Goal: Task Accomplishment & Management: Complete application form

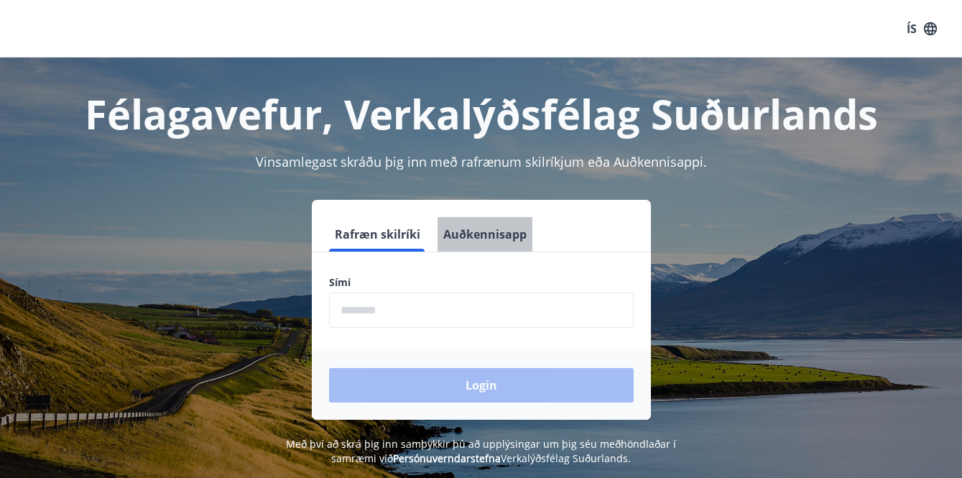
click at [527, 220] on button "Auðkennisapp" at bounding box center [485, 234] width 95 height 34
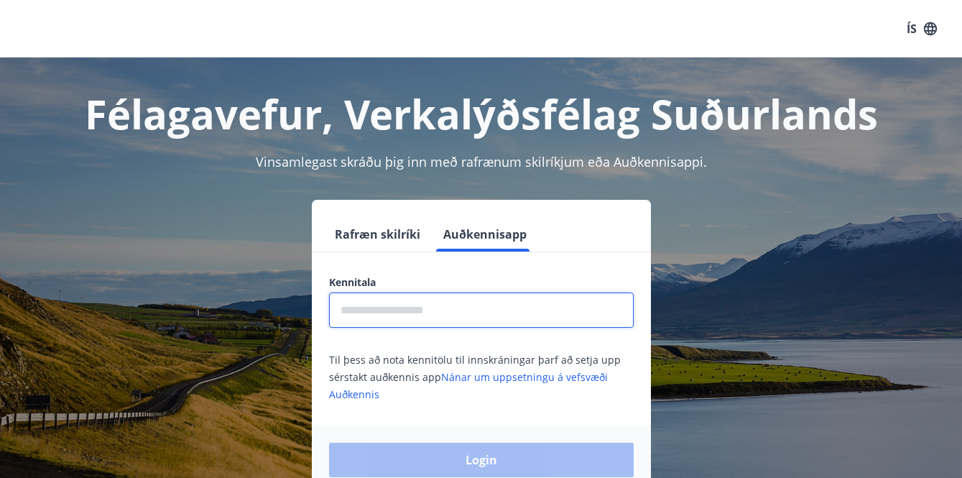
click at [456, 295] on input "text" at bounding box center [481, 309] width 305 height 35
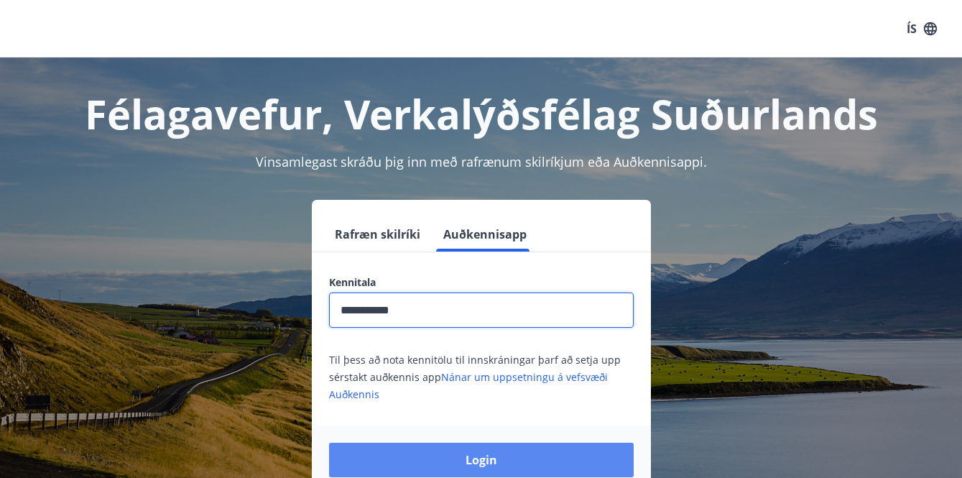
type input "**********"
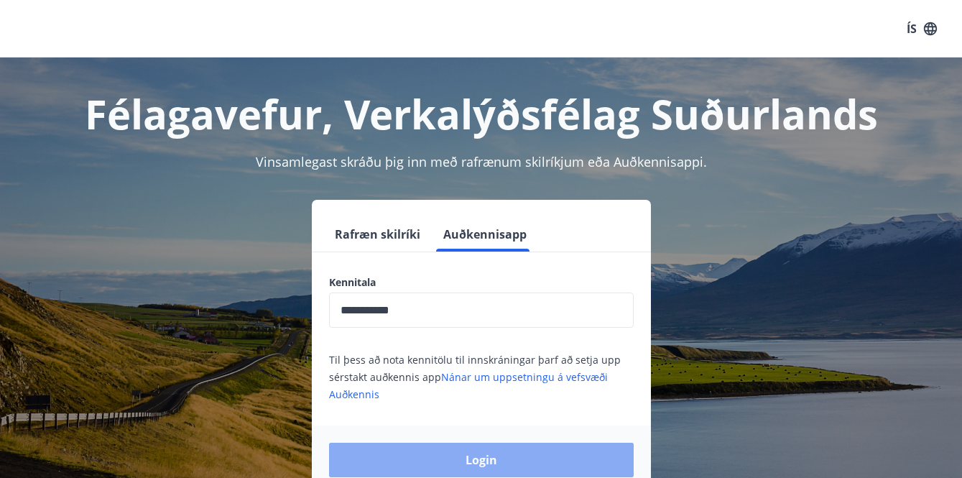
click at [444, 469] on button "Login" at bounding box center [481, 460] width 305 height 34
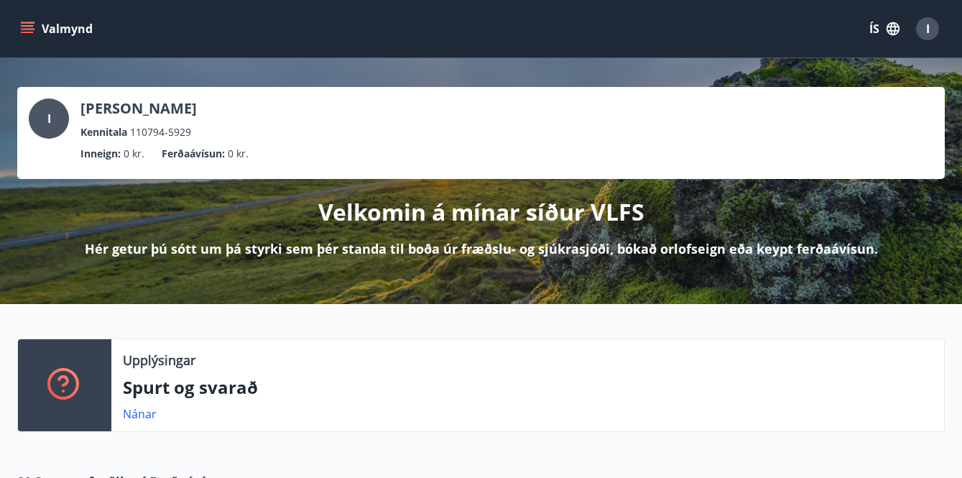
click at [887, 35] on icon "button" at bounding box center [893, 29] width 16 height 16
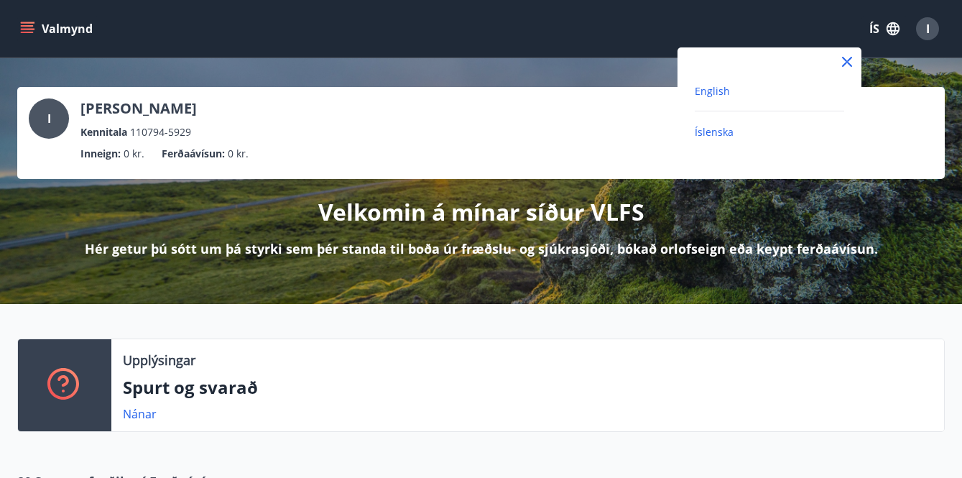
click at [719, 87] on span "English" at bounding box center [712, 91] width 35 height 14
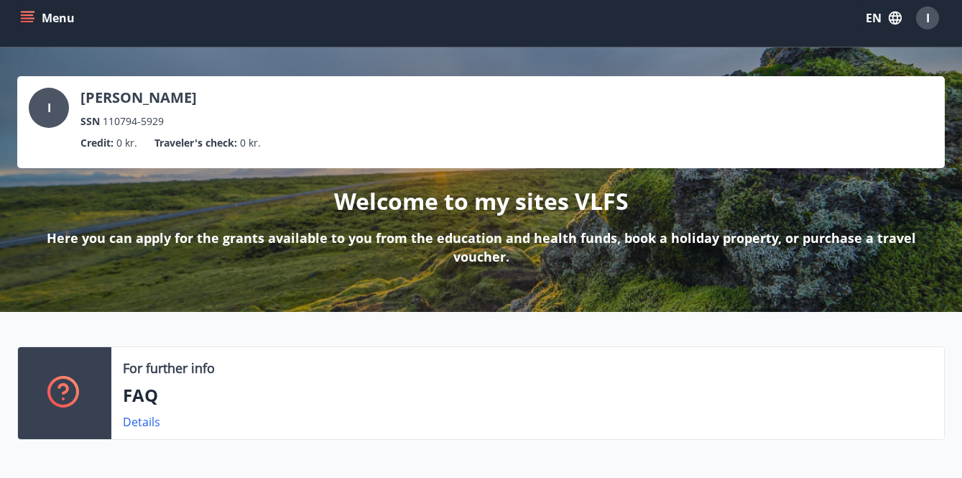
scroll to position [-2, 0]
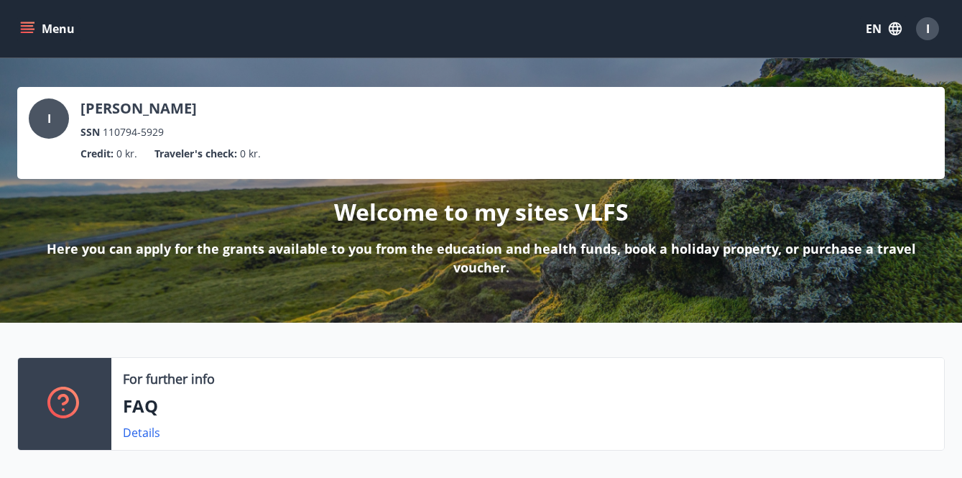
click at [19, 26] on button "Menu" at bounding box center [48, 29] width 63 height 26
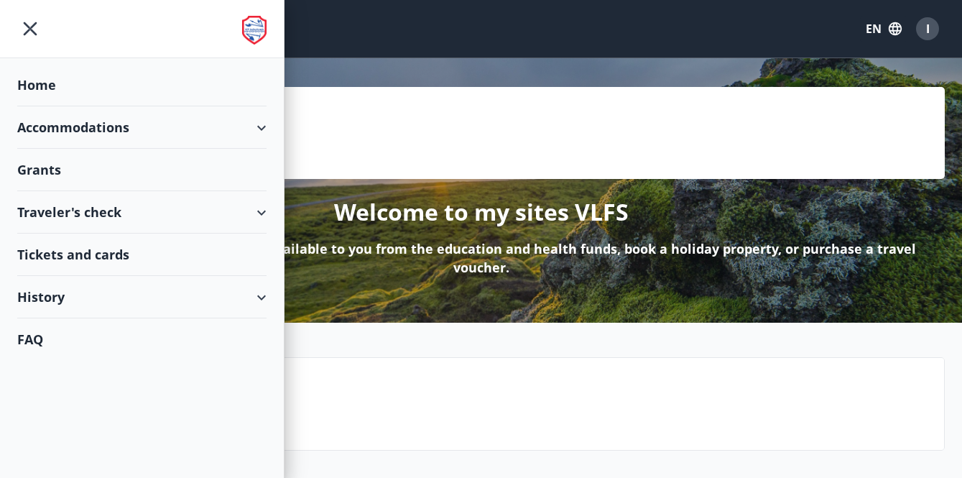
click at [58, 292] on div "History" at bounding box center [141, 297] width 249 height 42
click at [68, 369] on div "Bookings" at bounding box center [142, 364] width 226 height 30
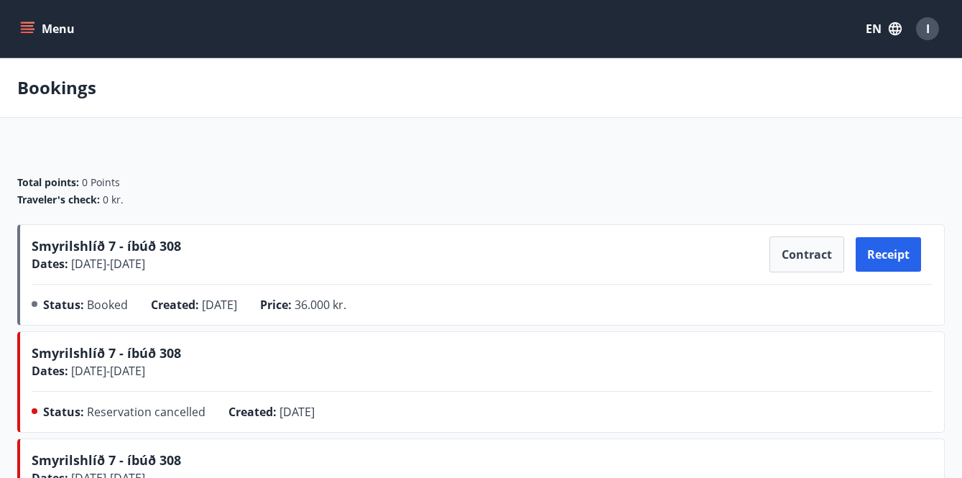
click at [32, 27] on icon "menu" at bounding box center [27, 29] width 14 height 14
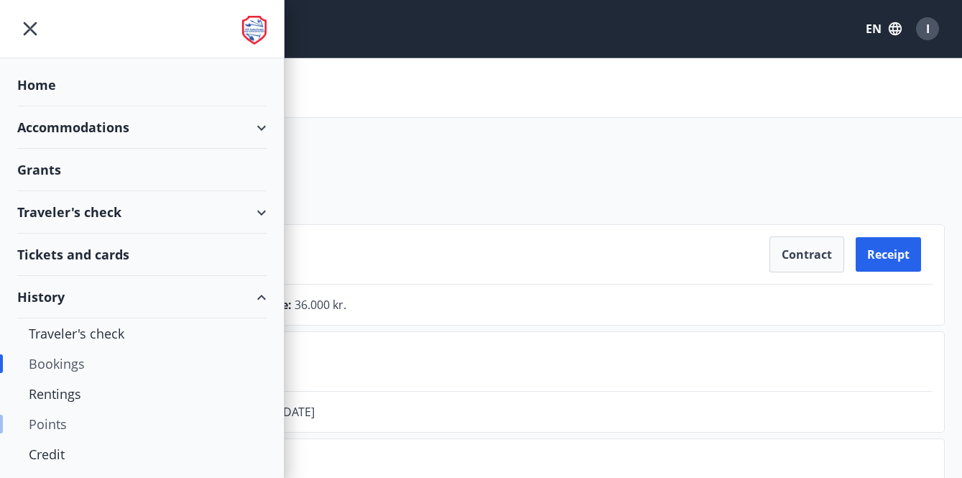
click at [59, 426] on div "Points" at bounding box center [142, 424] width 226 height 30
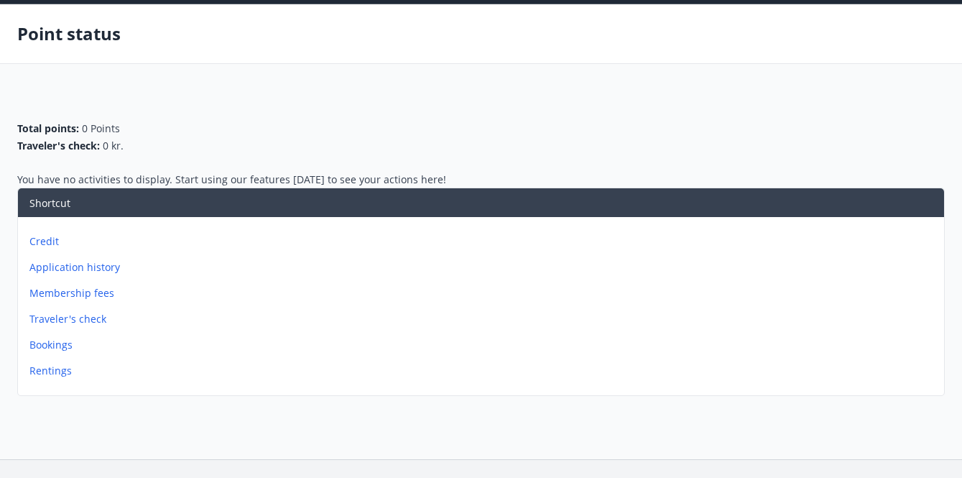
scroll to position [57, 0]
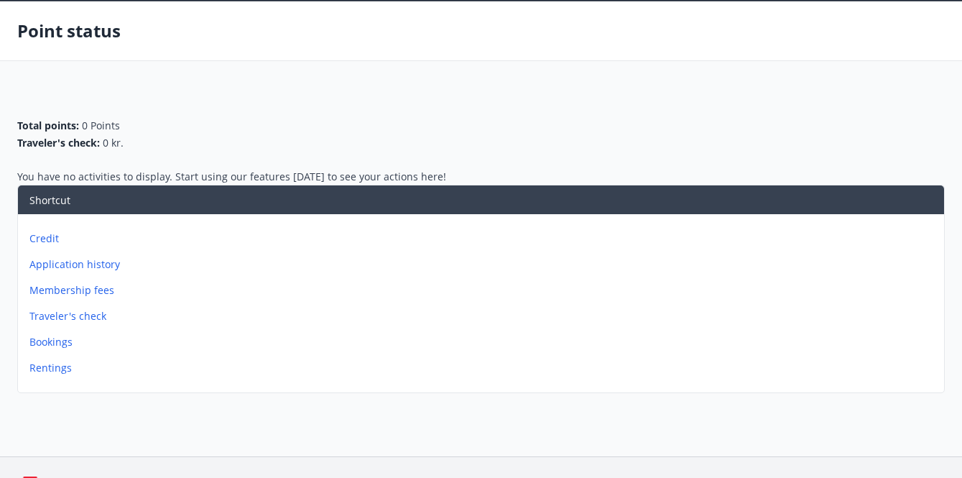
click at [50, 368] on p "Rentings" at bounding box center [483, 368] width 909 height 14
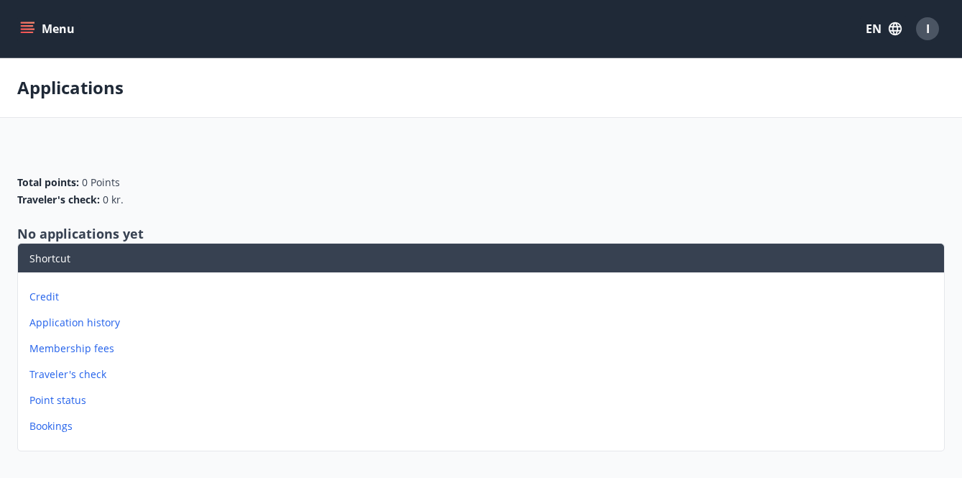
click at [59, 430] on p "Bookings" at bounding box center [483, 426] width 909 height 14
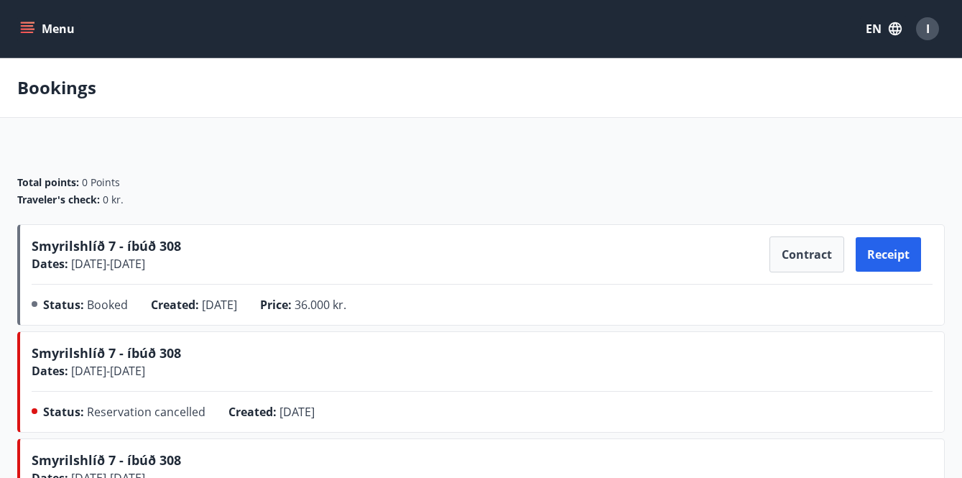
click at [32, 27] on icon "menu" at bounding box center [27, 25] width 13 height 1
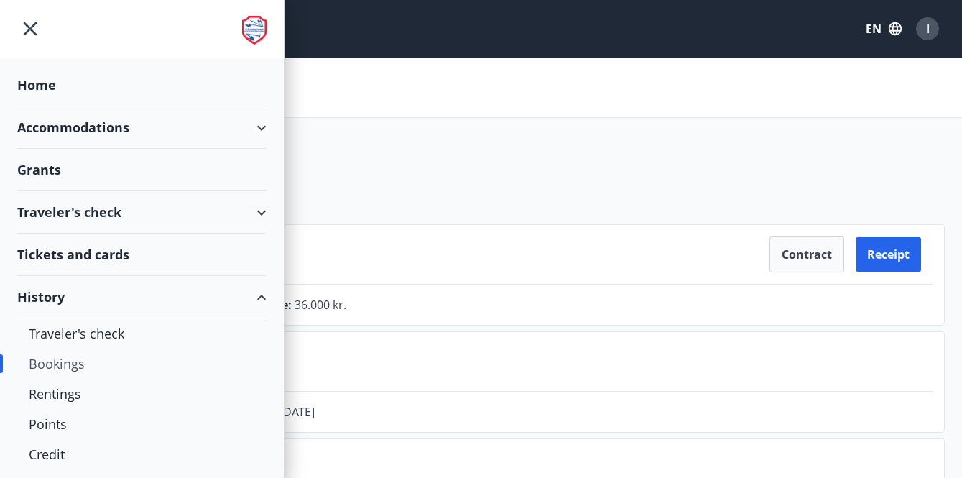
click at [53, 173] on div "Grants" at bounding box center [141, 170] width 249 height 42
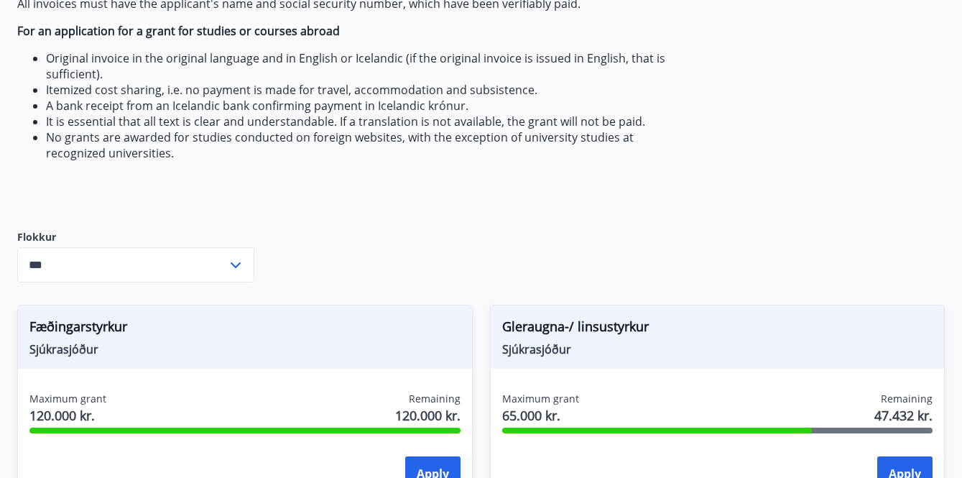
scroll to position [397, 0]
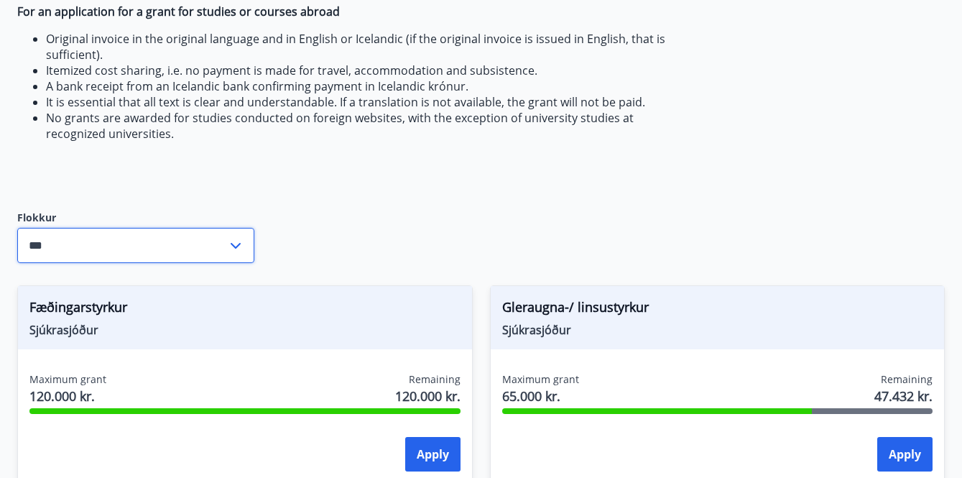
click at [180, 239] on input "***" at bounding box center [122, 245] width 210 height 35
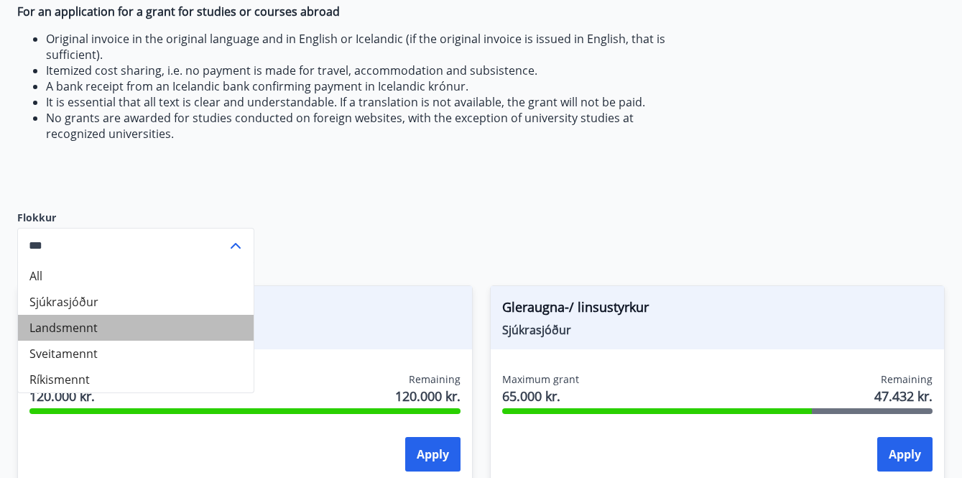
click at [146, 331] on li "Landsmennt" at bounding box center [136, 328] width 236 height 26
type input "**********"
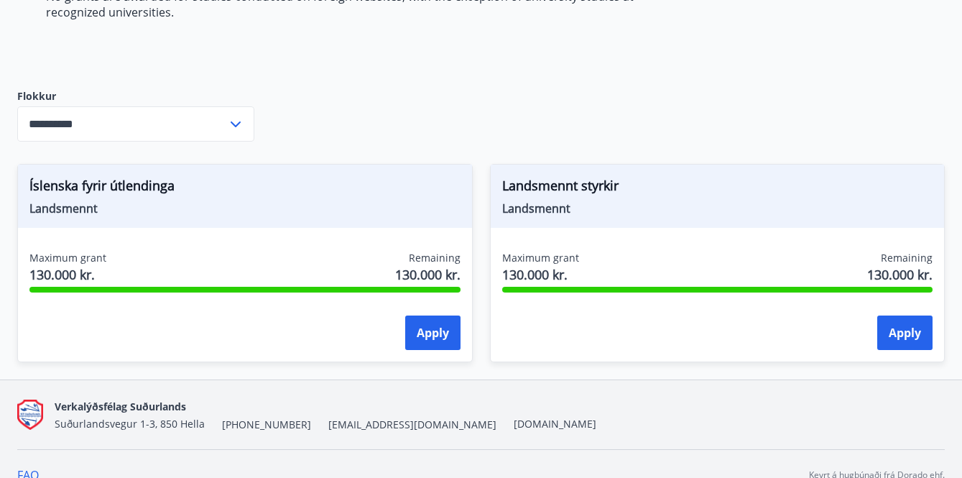
scroll to position [533, 0]
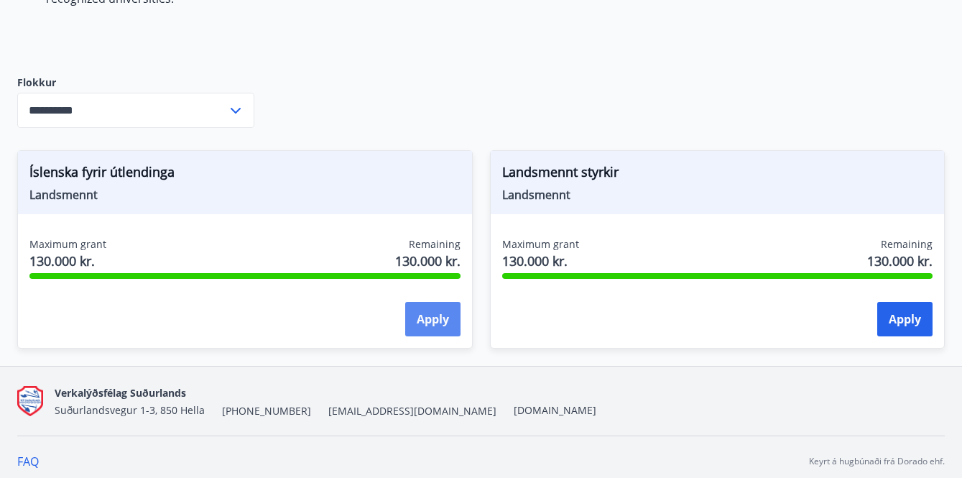
click at [415, 313] on button "Apply" at bounding box center [432, 319] width 55 height 34
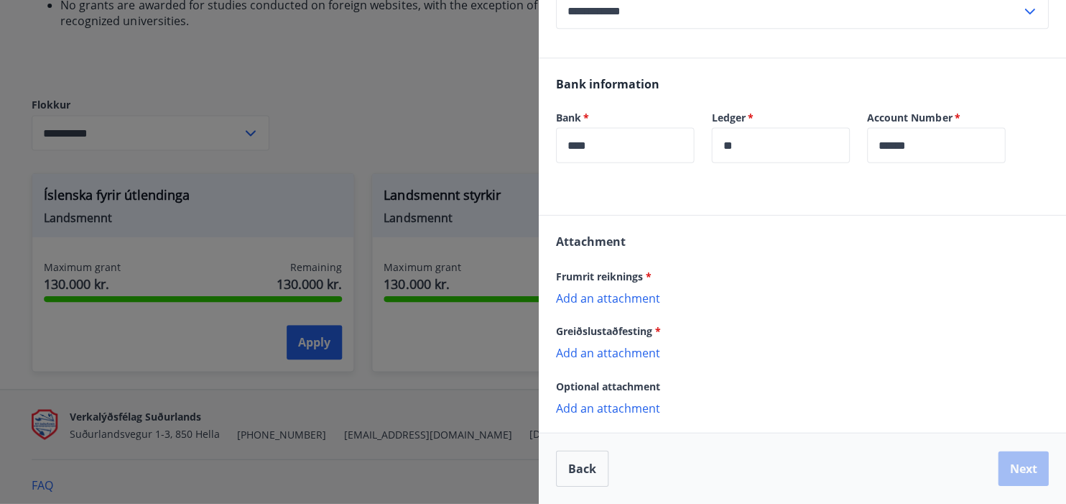
scroll to position [284, 0]
click at [433, 132] on div at bounding box center [533, 252] width 1066 height 504
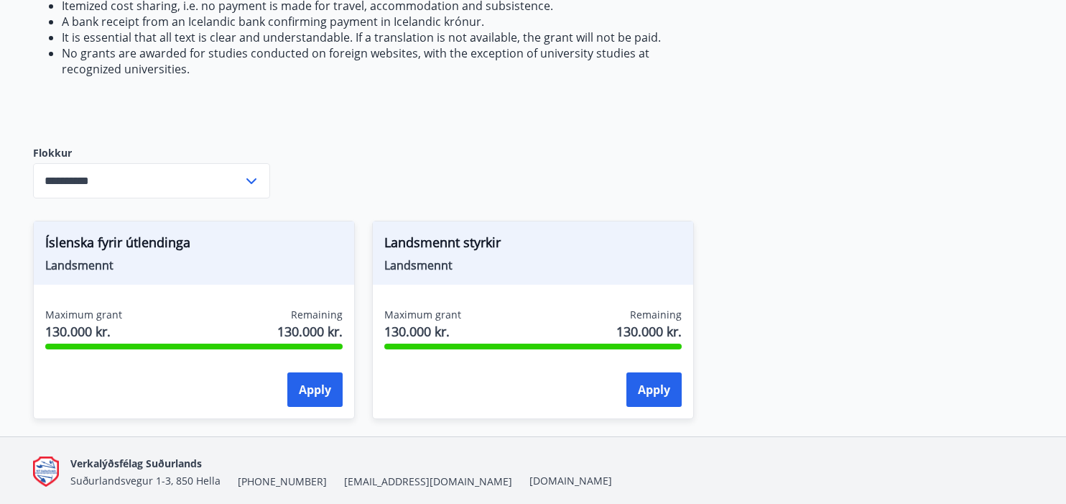
scroll to position [534, 0]
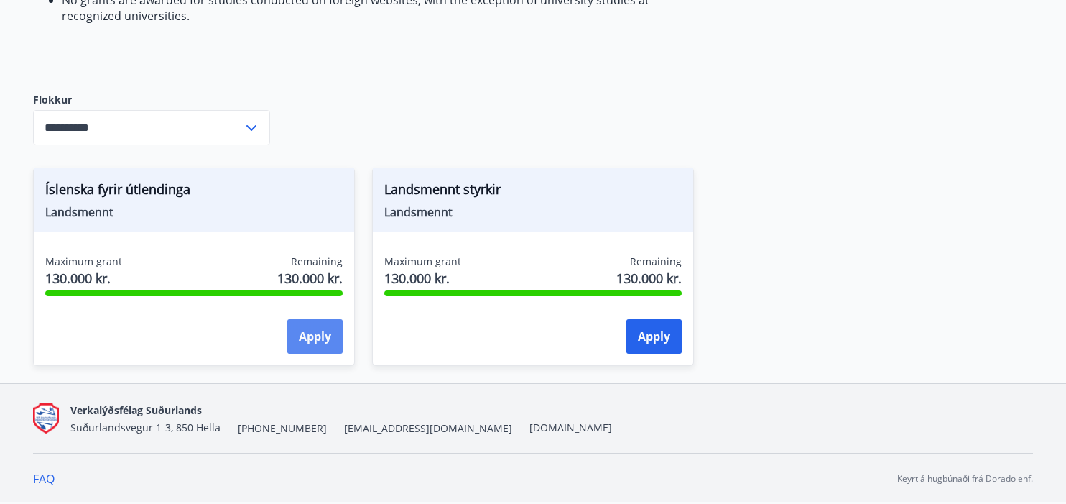
click at [318, 332] on button "Apply" at bounding box center [314, 336] width 55 height 34
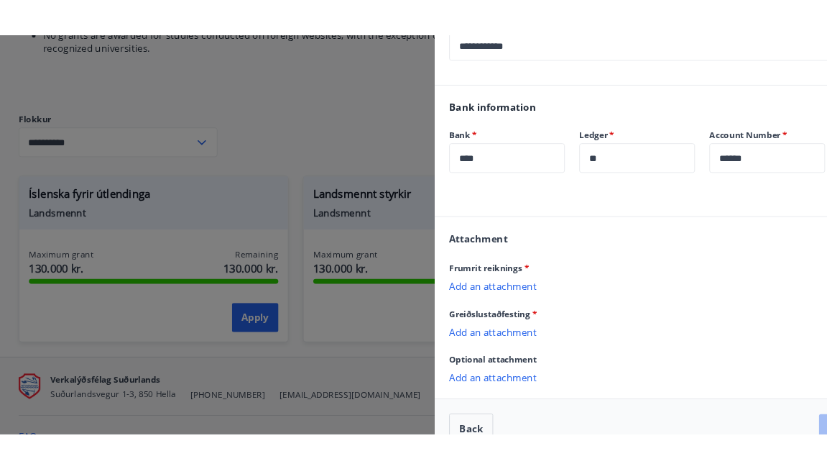
scroll to position [515, 0]
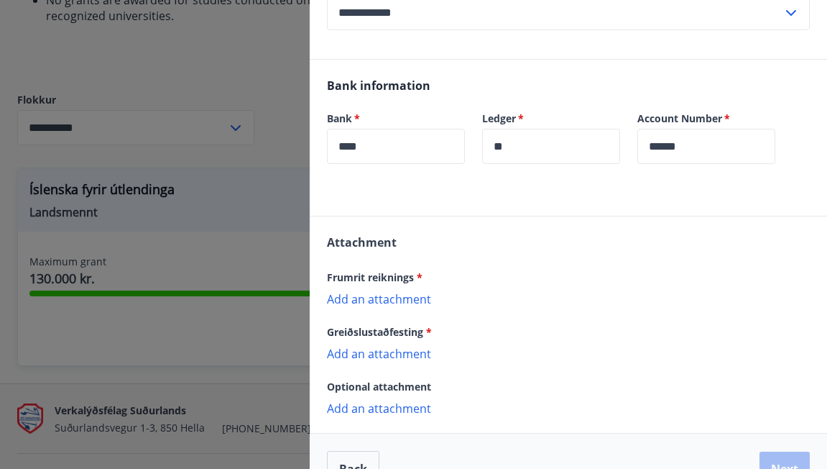
click at [418, 299] on p "Add an attachment" at bounding box center [568, 298] width 483 height 14
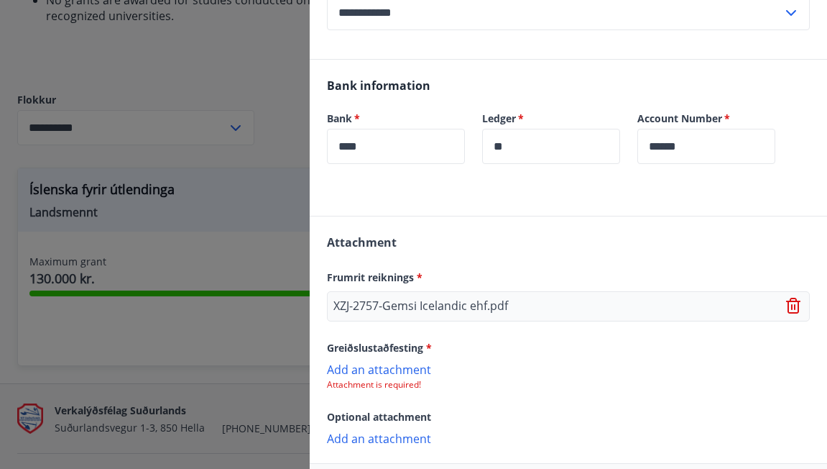
click at [387, 374] on p "Add an attachment" at bounding box center [568, 368] width 483 height 14
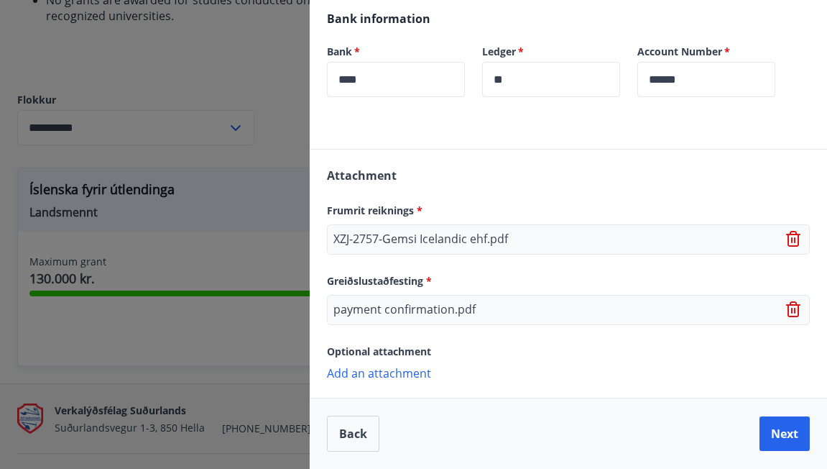
scroll to position [351, 0]
click at [798, 434] on button "Next" at bounding box center [785, 433] width 50 height 34
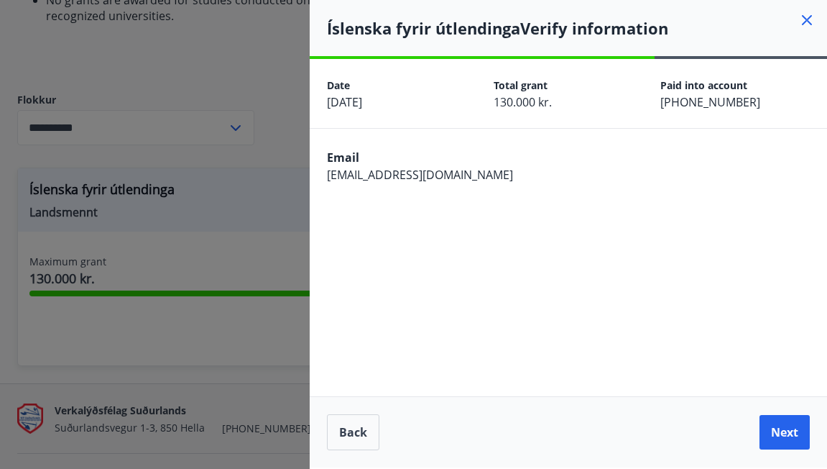
click at [798, 434] on button "Next" at bounding box center [785, 432] width 50 height 34
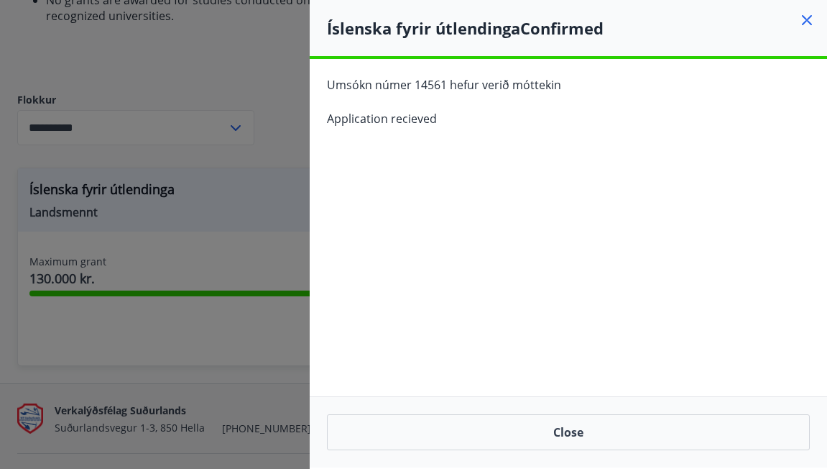
click at [812, 24] on icon at bounding box center [806, 19] width 17 height 17
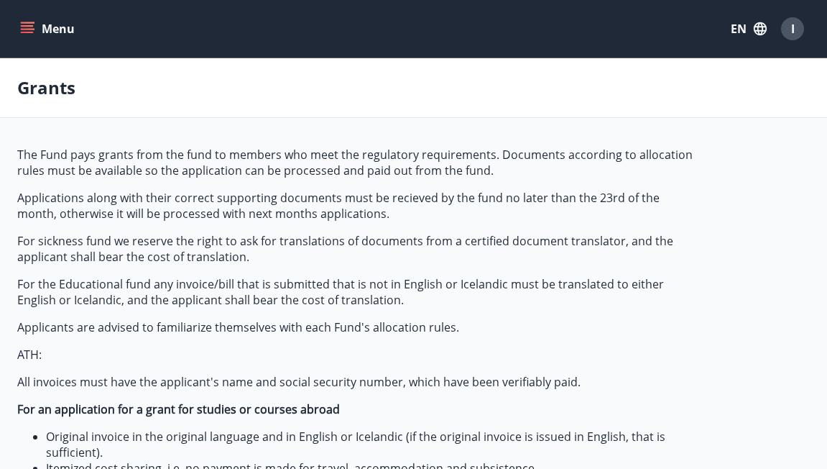
click at [22, 29] on icon "menu" at bounding box center [29, 28] width 16 height 1
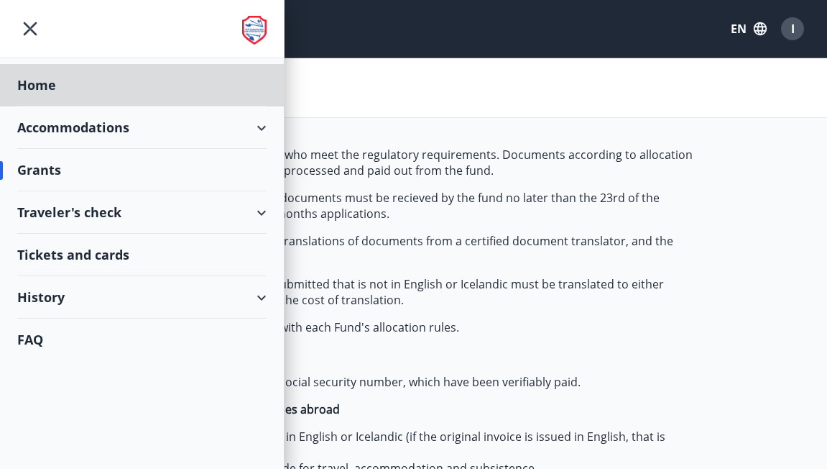
click at [56, 170] on div "Grants" at bounding box center [141, 170] width 249 height 42
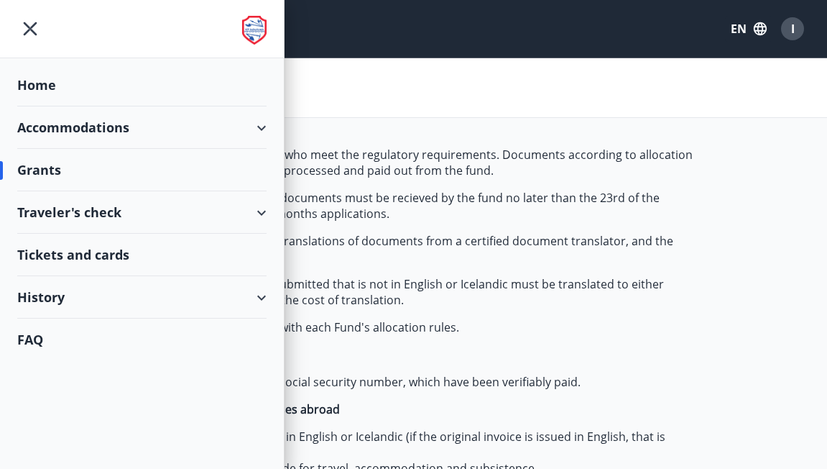
click at [246, 34] on img at bounding box center [254, 30] width 24 height 29
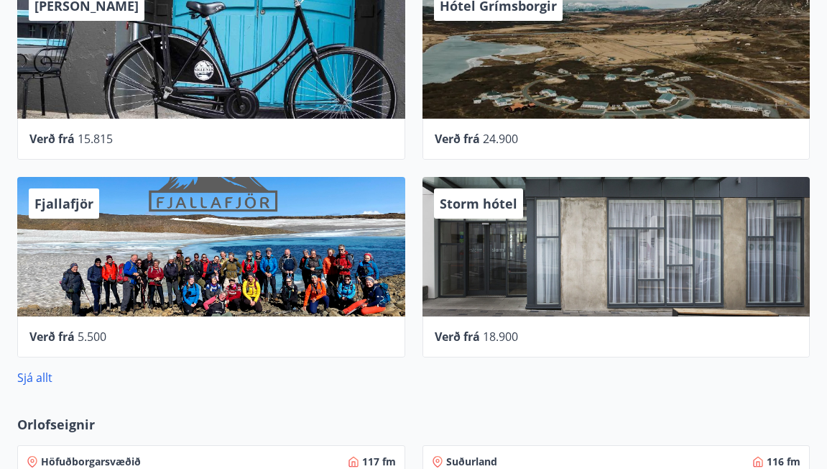
scroll to position [590, 0]
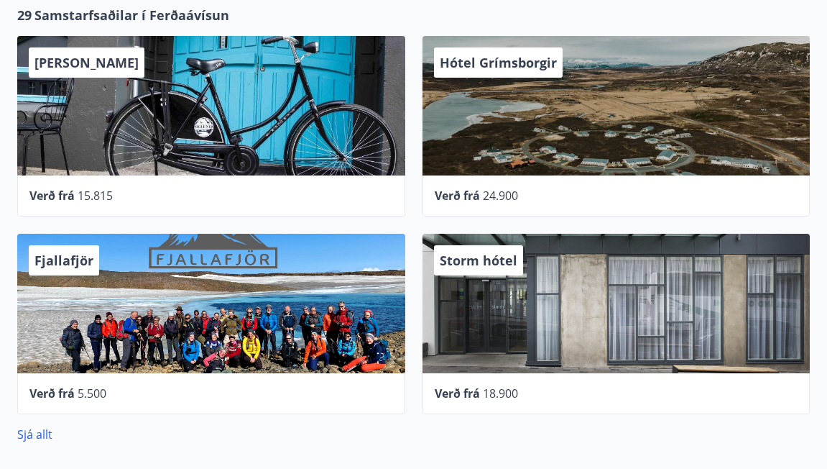
click at [429, 124] on div "Hótel Grímsborgir" at bounding box center [617, 105] width 388 height 139
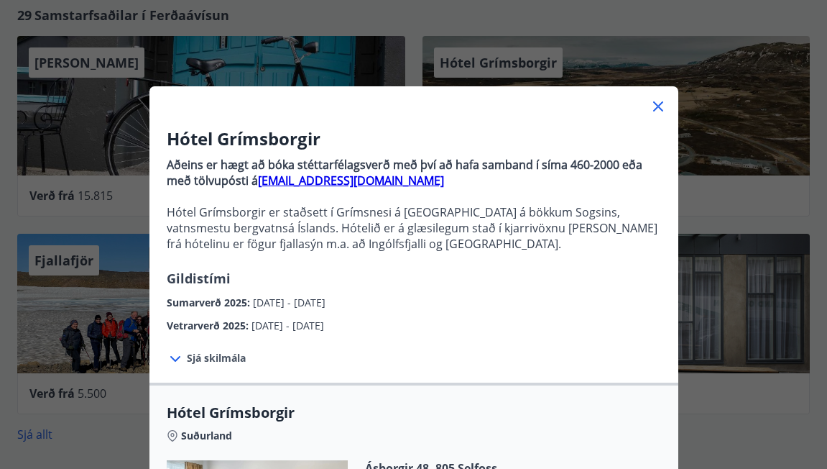
click at [661, 106] on icon at bounding box center [658, 106] width 17 height 17
